Goal: Task Accomplishment & Management: Complete application form

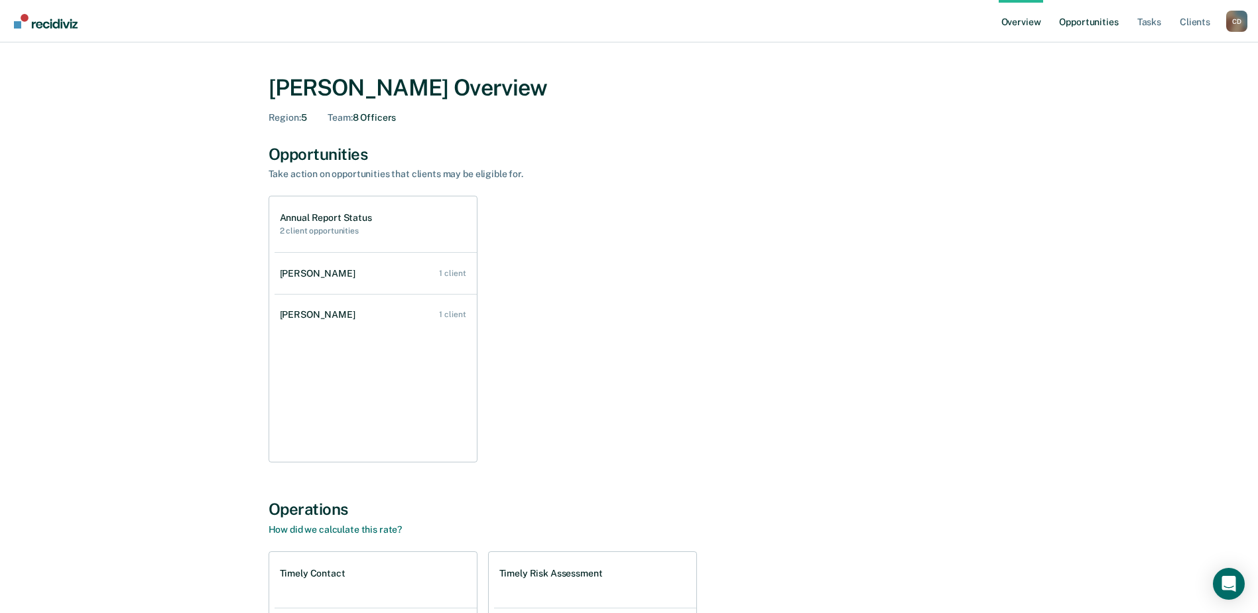
click at [1079, 25] on link "Opportunities" at bounding box center [1089, 21] width 64 height 42
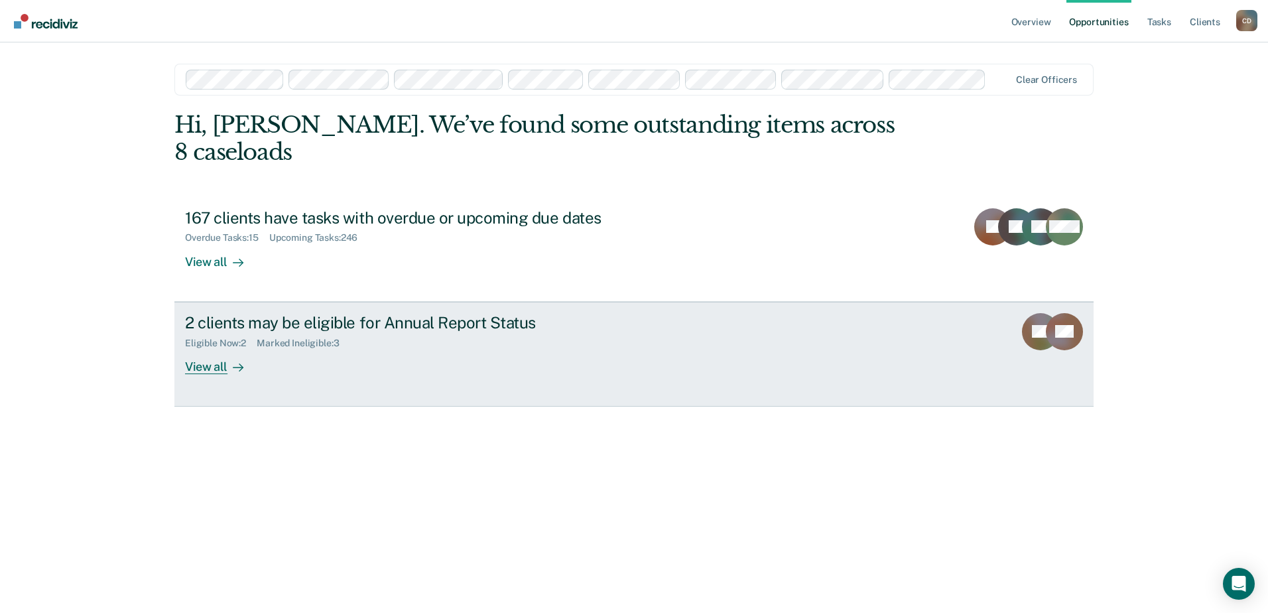
click at [308, 338] on div "Marked Ineligible : 3" at bounding box center [303, 343] width 93 height 11
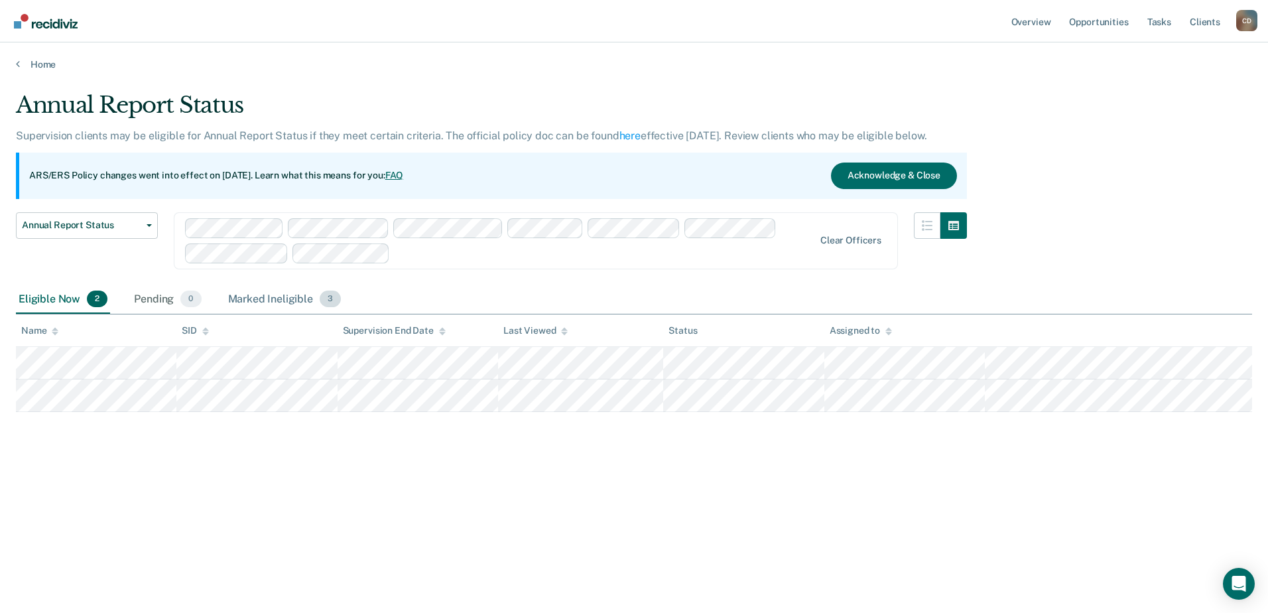
click at [283, 299] on div "Marked Ineligible 3" at bounding box center [285, 299] width 119 height 29
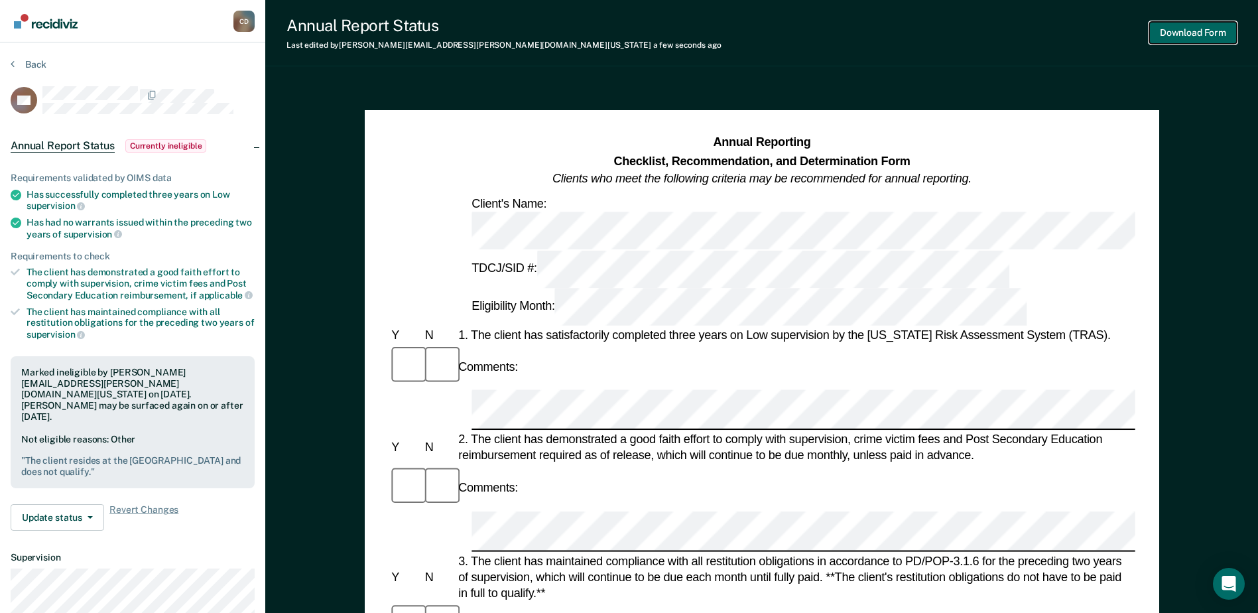
click at [1198, 36] on button "Download Form" at bounding box center [1193, 33] width 88 height 22
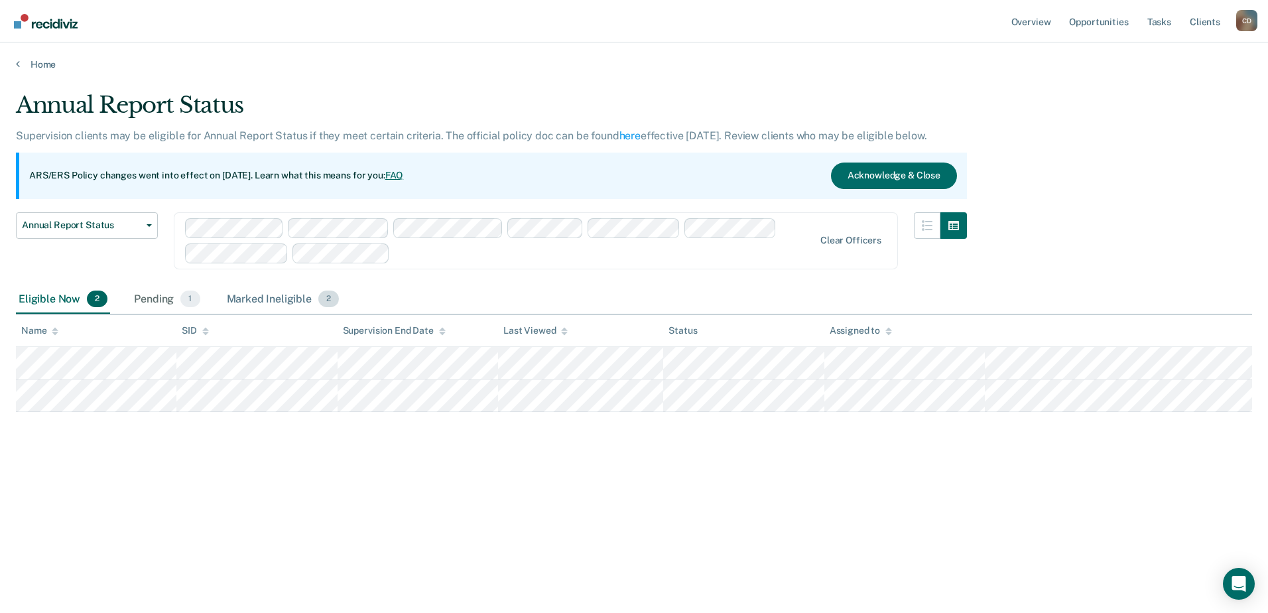
click at [300, 295] on div "Marked Ineligible 2" at bounding box center [283, 299] width 118 height 29
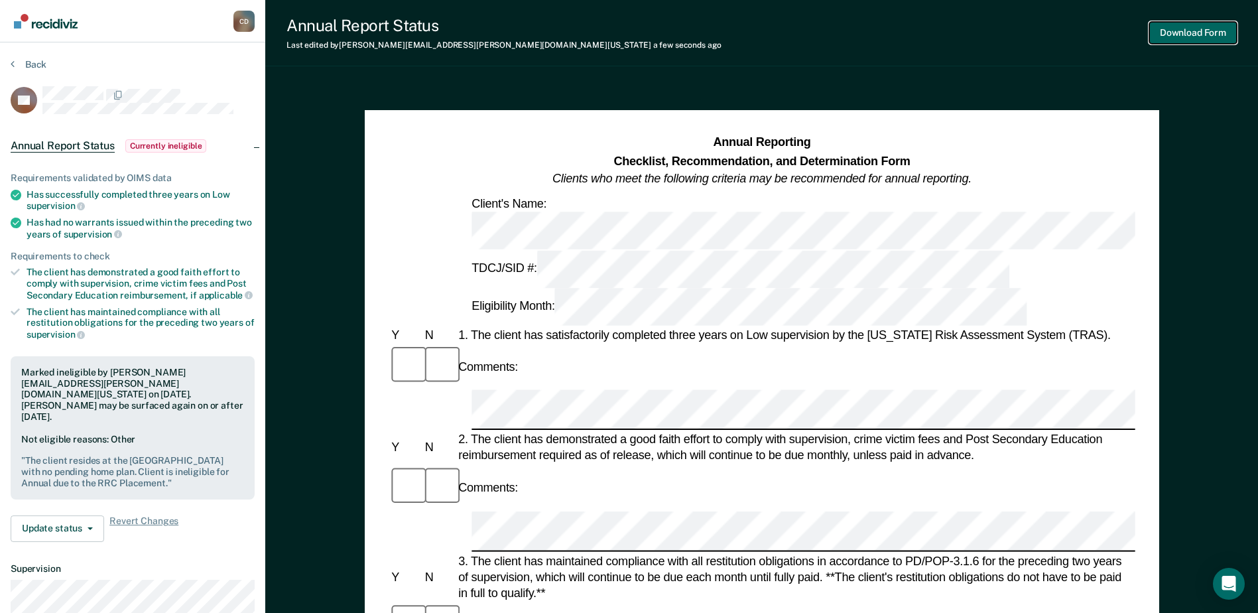
click at [1198, 38] on button "Download Form" at bounding box center [1193, 33] width 88 height 22
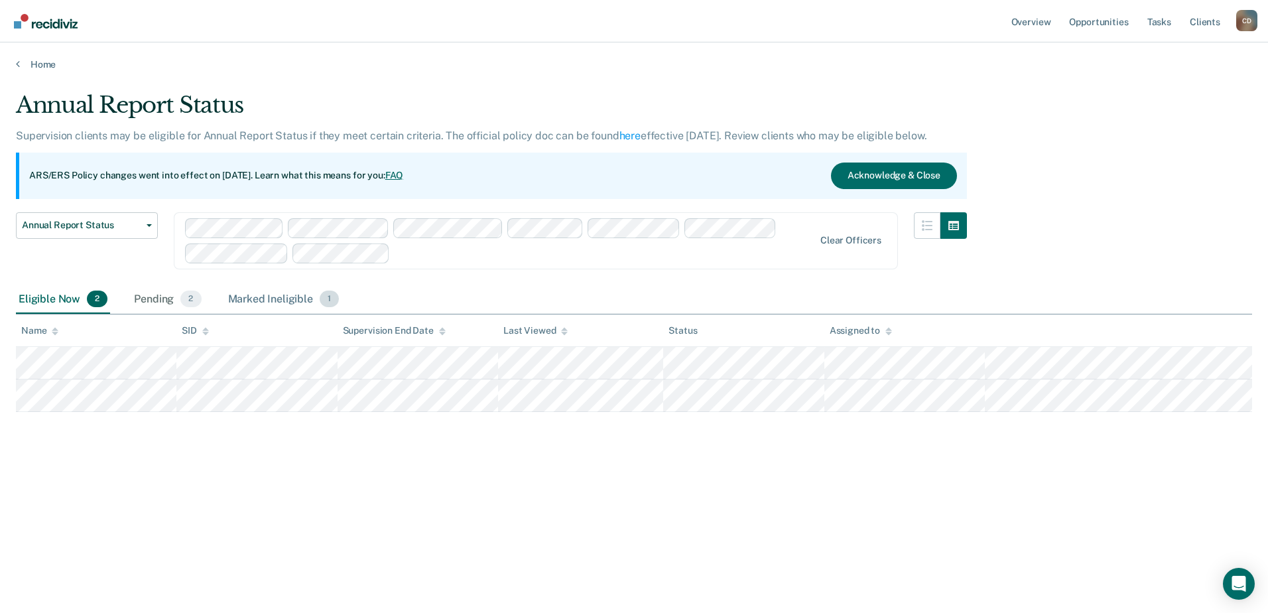
click at [295, 296] on div "Marked Ineligible 1" at bounding box center [284, 299] width 117 height 29
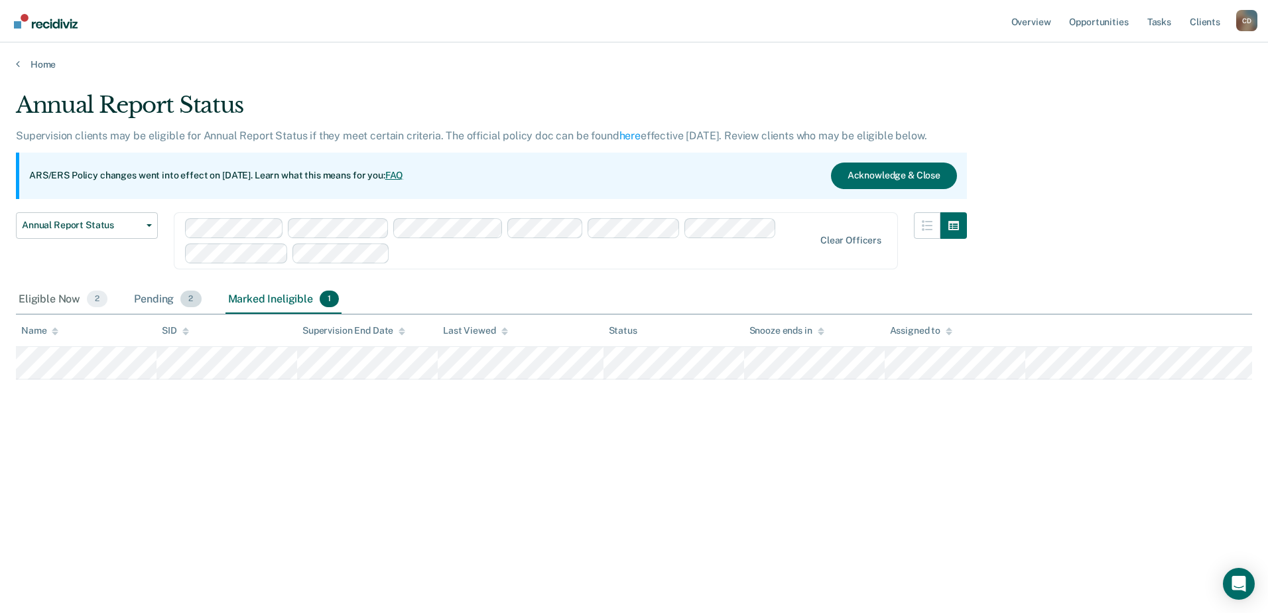
click at [171, 301] on div "Pending 2" at bounding box center [167, 299] width 72 height 29
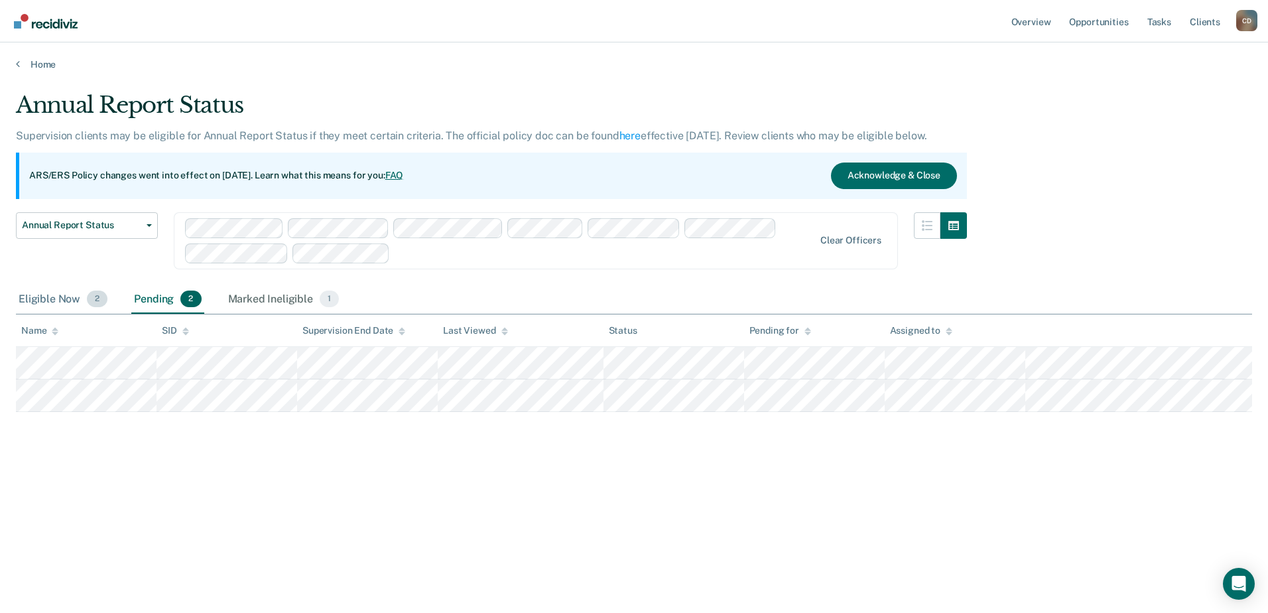
click at [46, 297] on div "Eligible Now 2" at bounding box center [63, 299] width 94 height 29
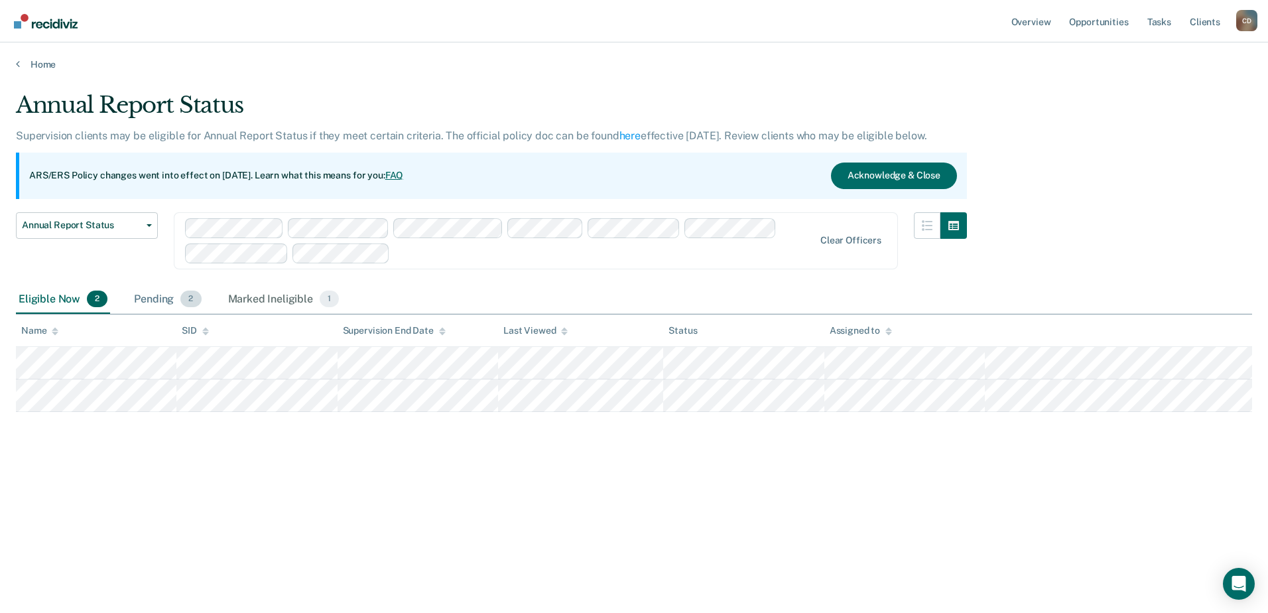
click at [184, 304] on span "2" at bounding box center [190, 298] width 21 height 17
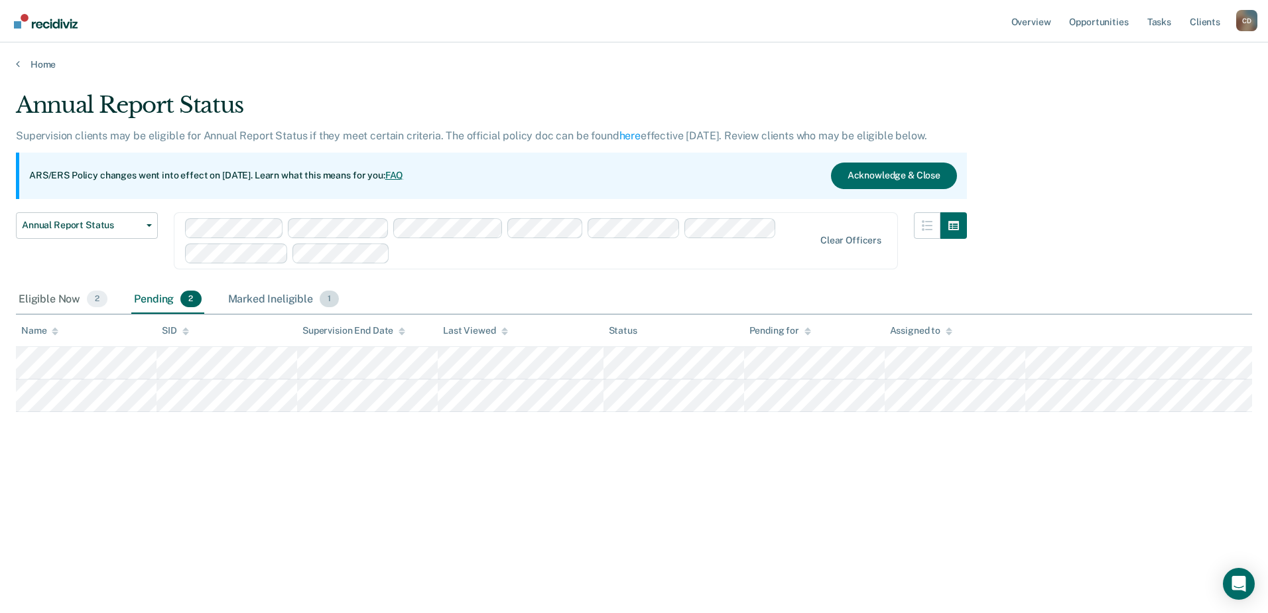
click at [282, 300] on div "Marked Ineligible 1" at bounding box center [284, 299] width 117 height 29
